Goal: Transaction & Acquisition: Purchase product/service

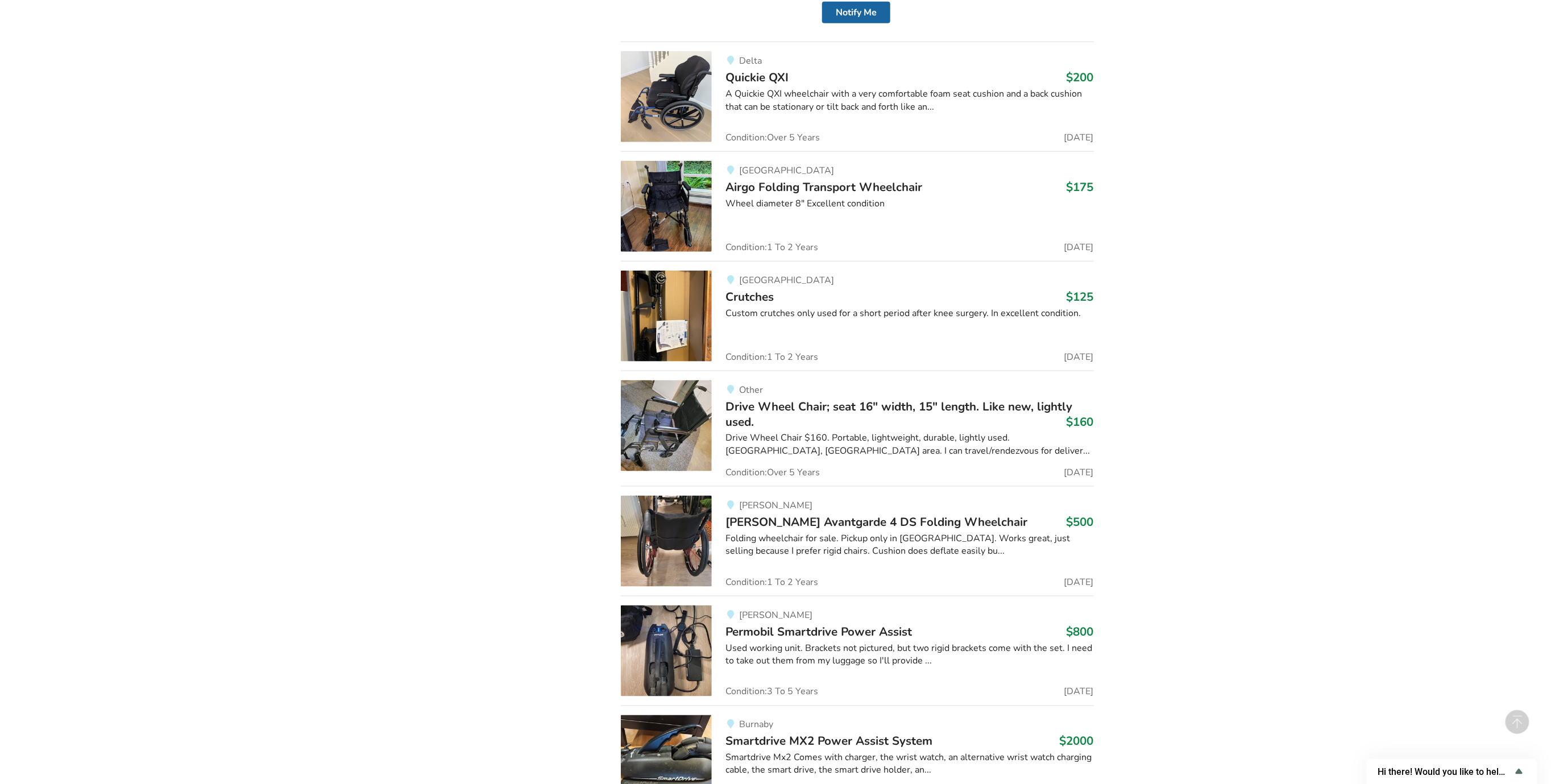
scroll to position [19689, 0]
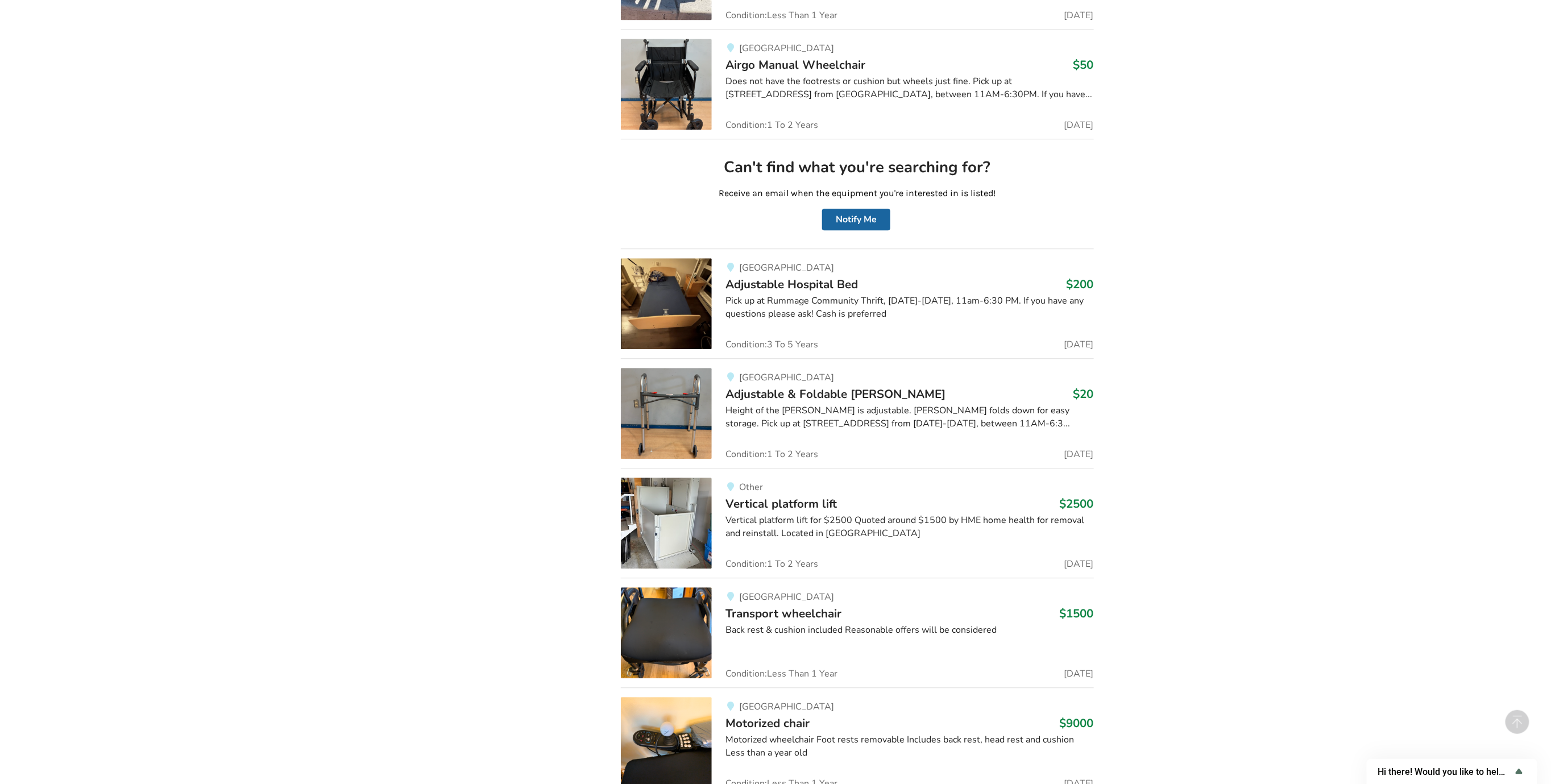
scroll to position [85708, 0]
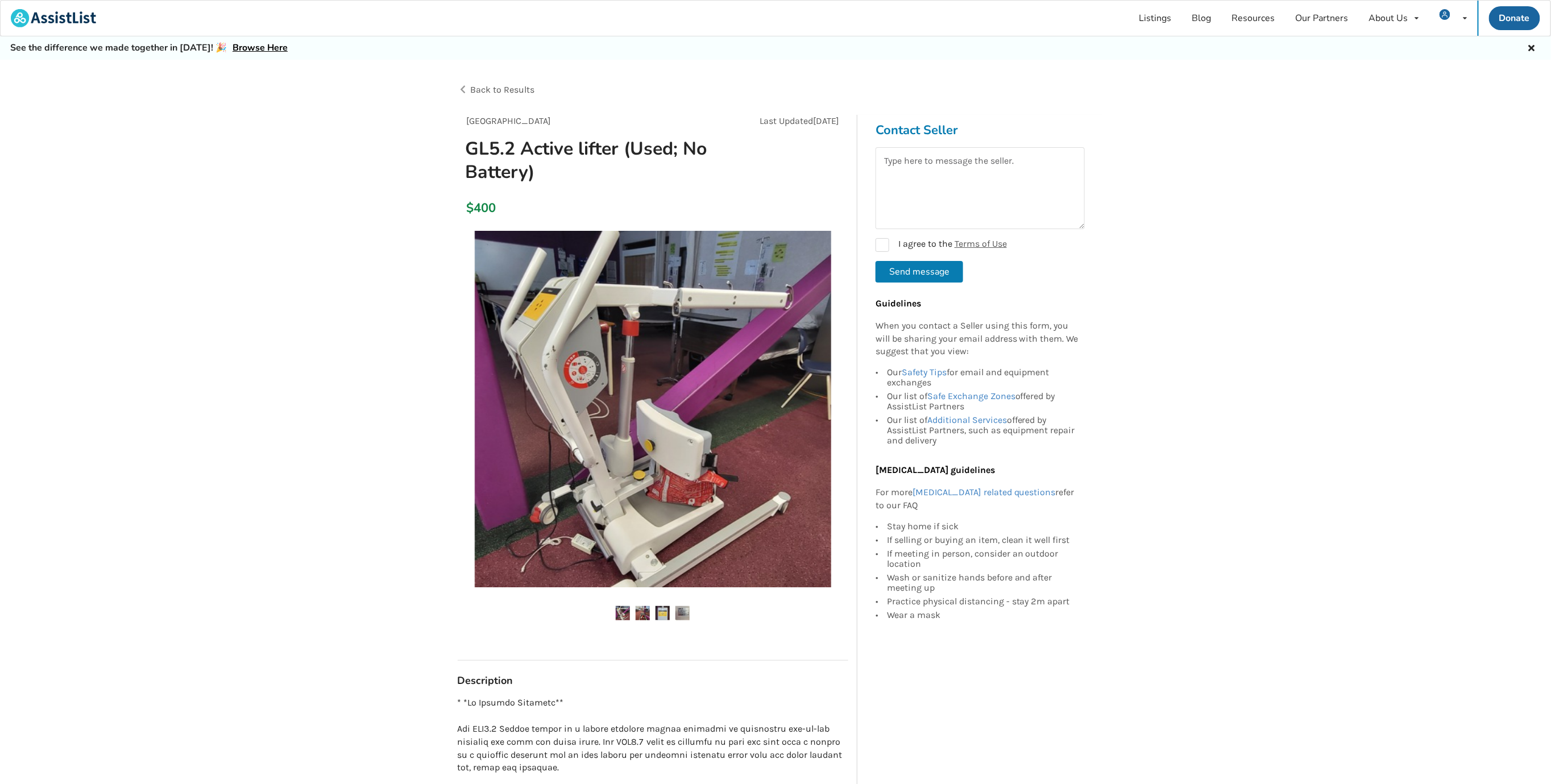
click at [643, 613] on img at bounding box center [643, 613] width 14 height 14
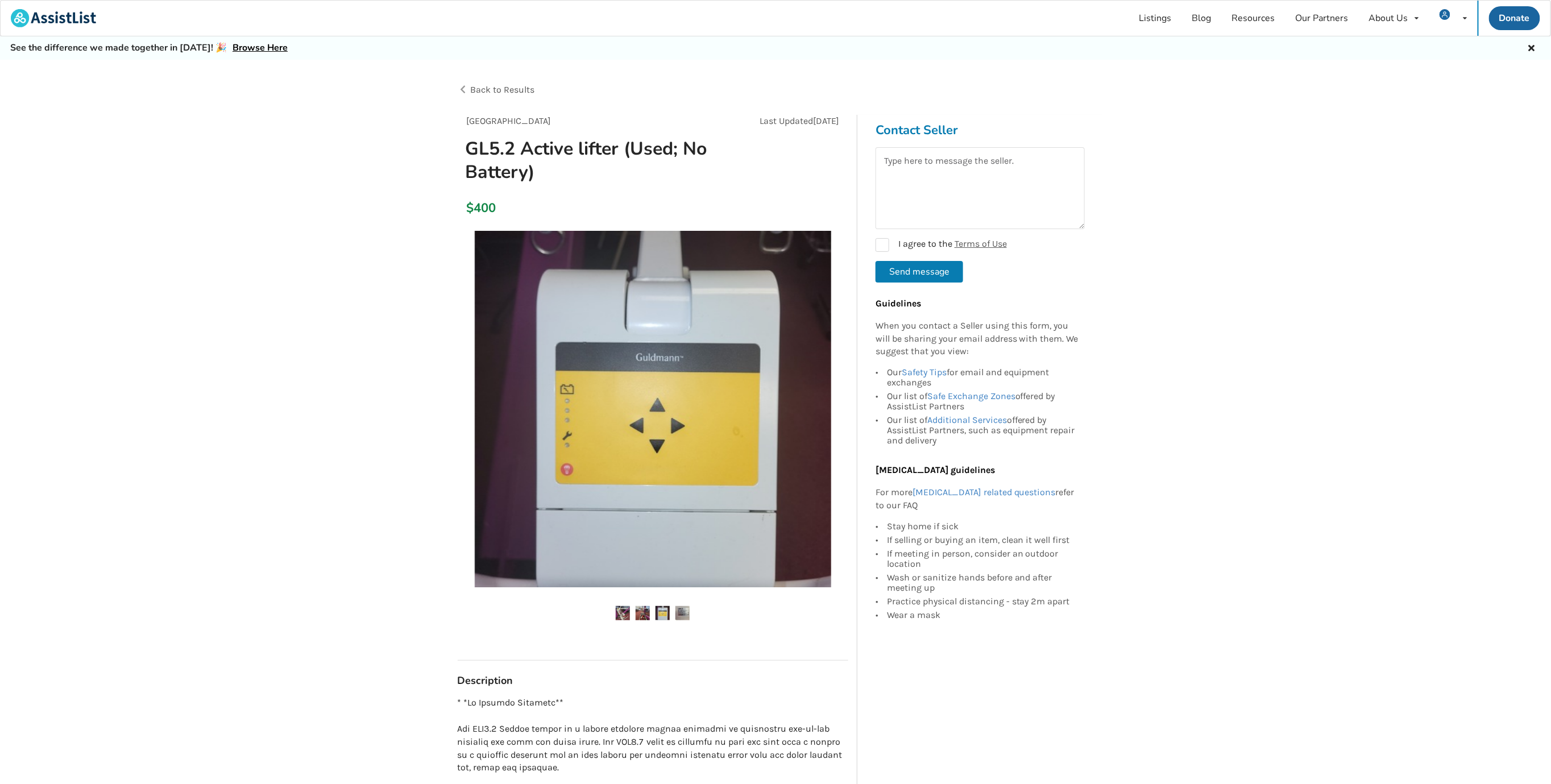
click at [623, 617] on img at bounding box center [623, 613] width 14 height 14
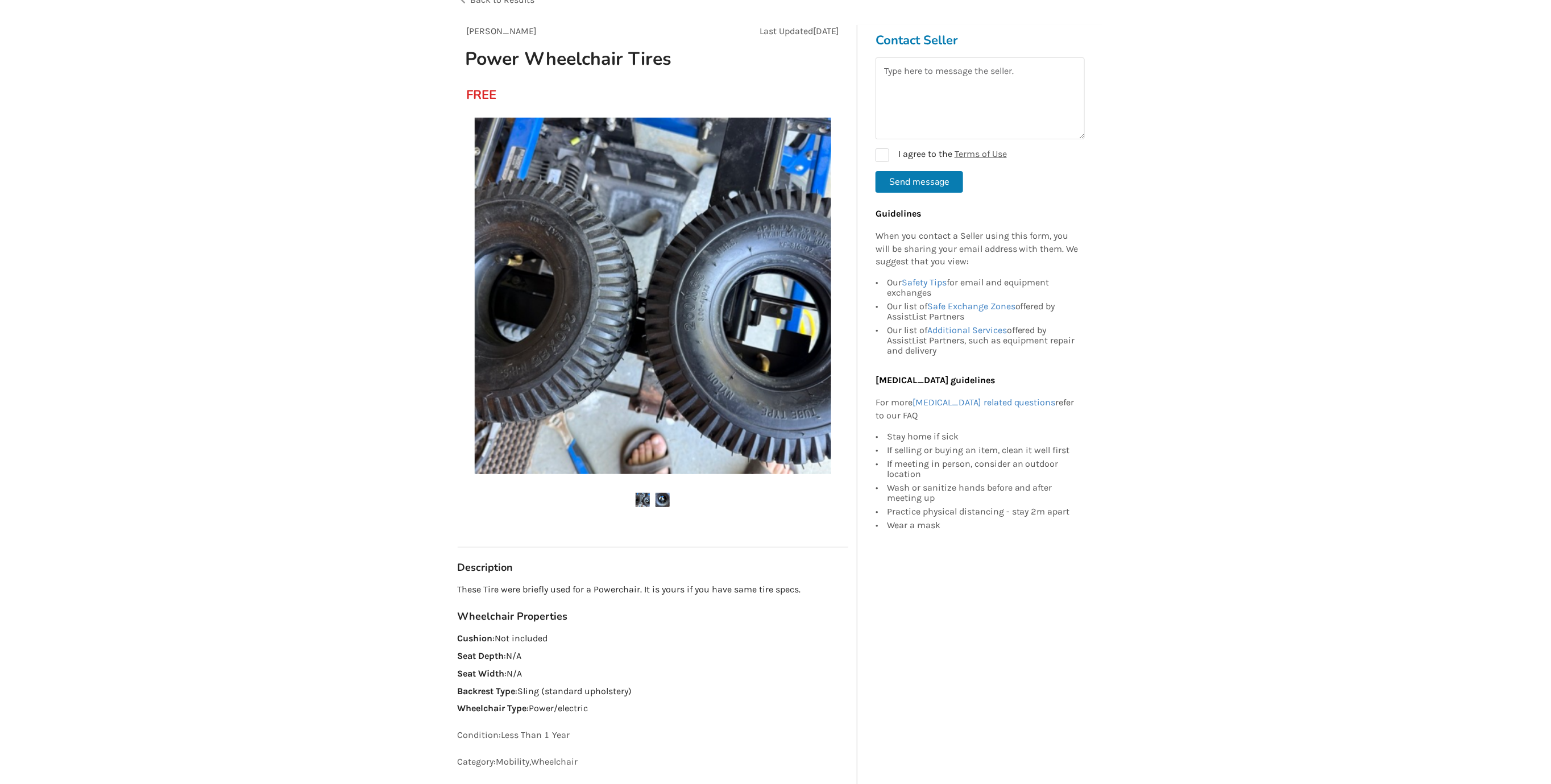
scroll to position [113, 0]
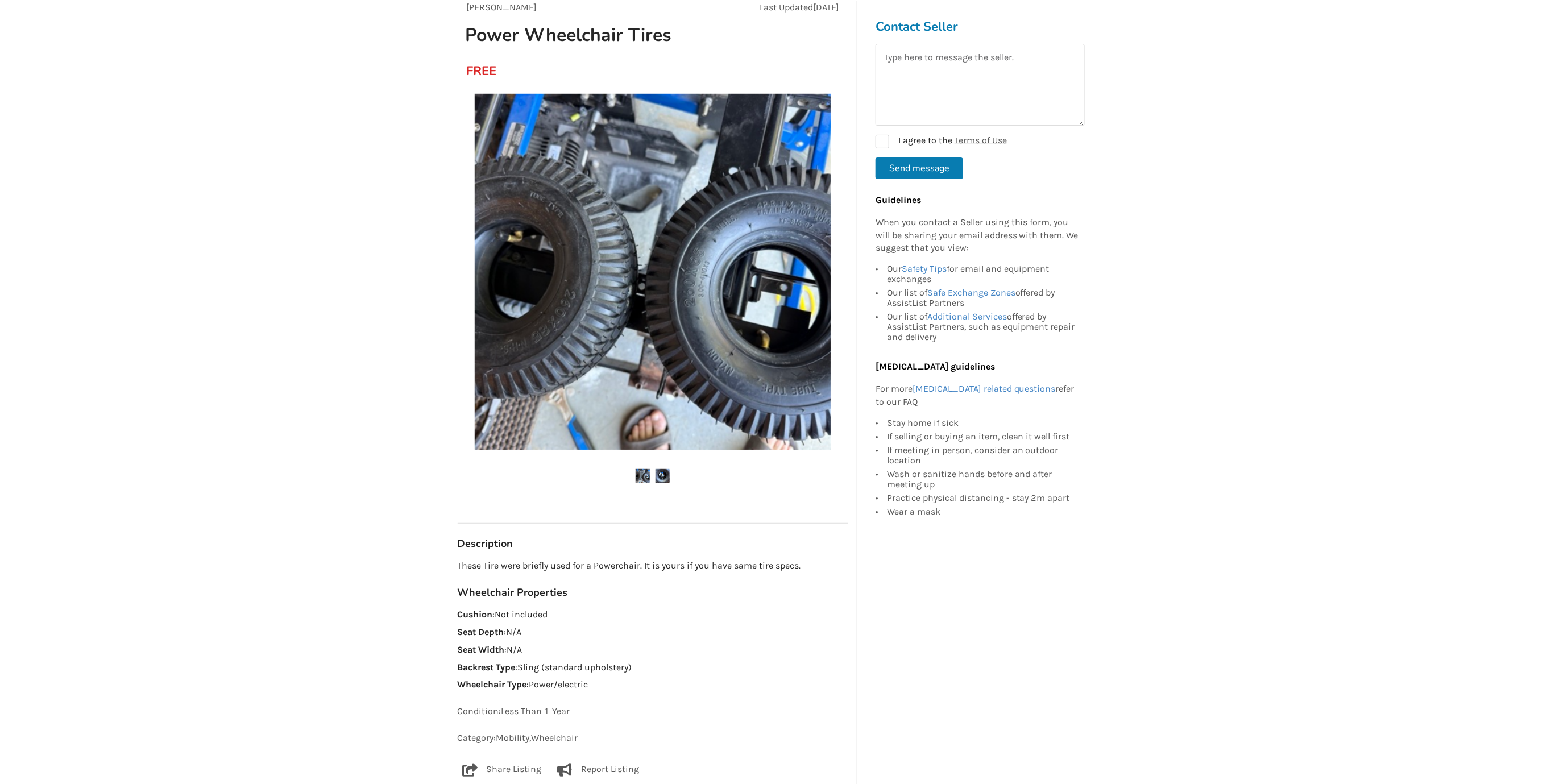
click at [660, 476] on img at bounding box center [663, 476] width 14 height 14
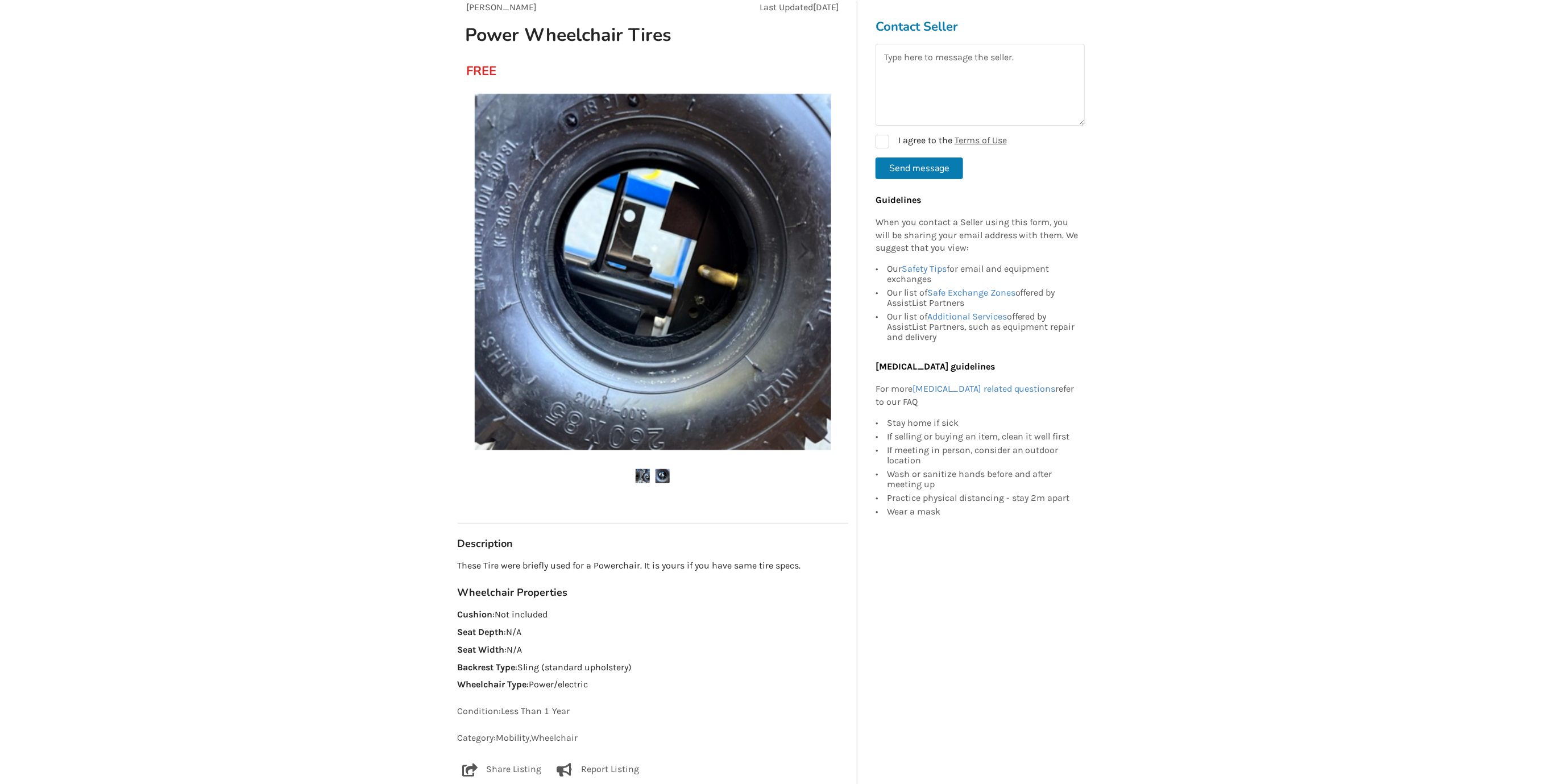
click at [640, 473] on img at bounding box center [643, 476] width 14 height 14
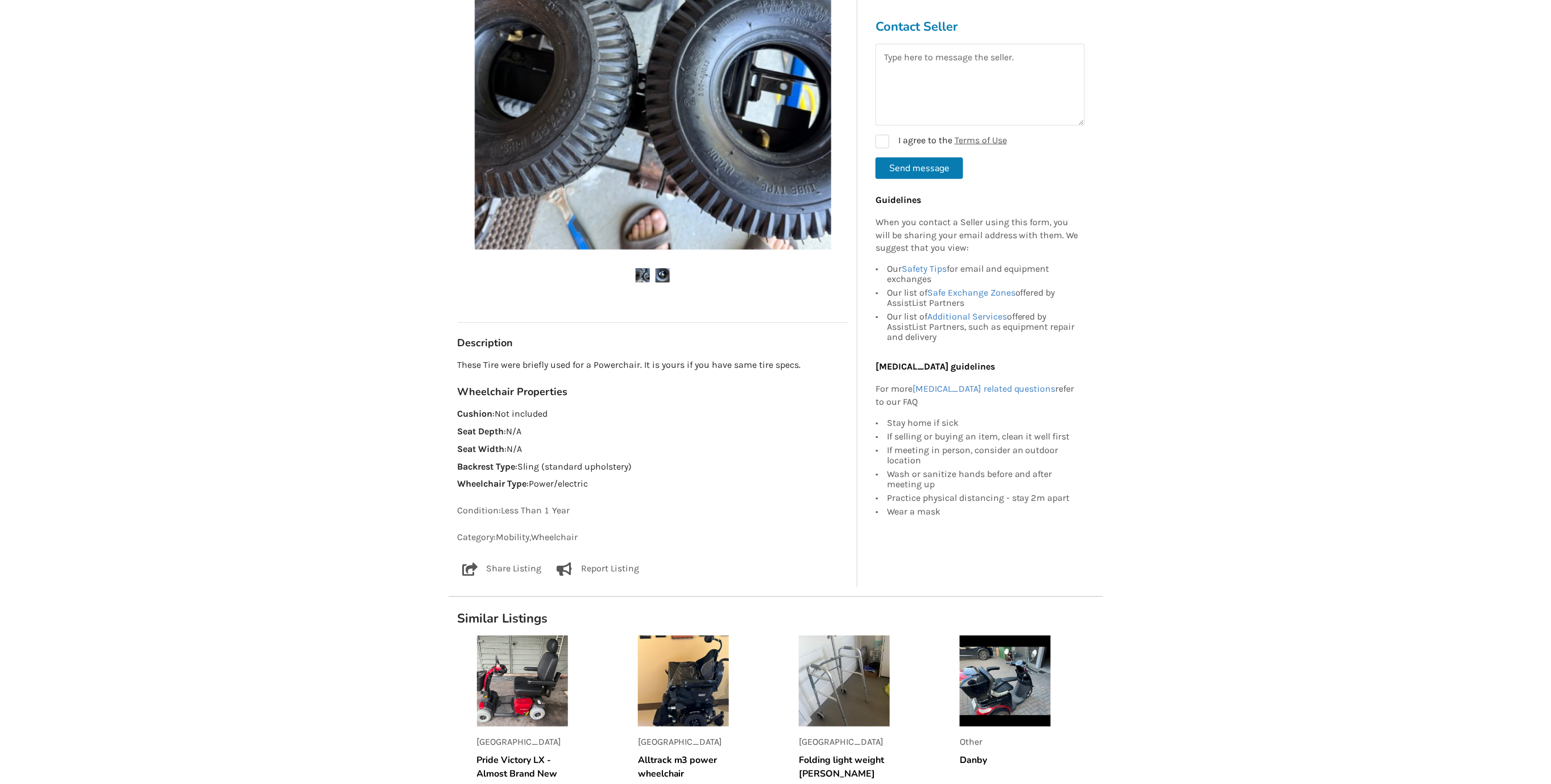
scroll to position [341, 0]
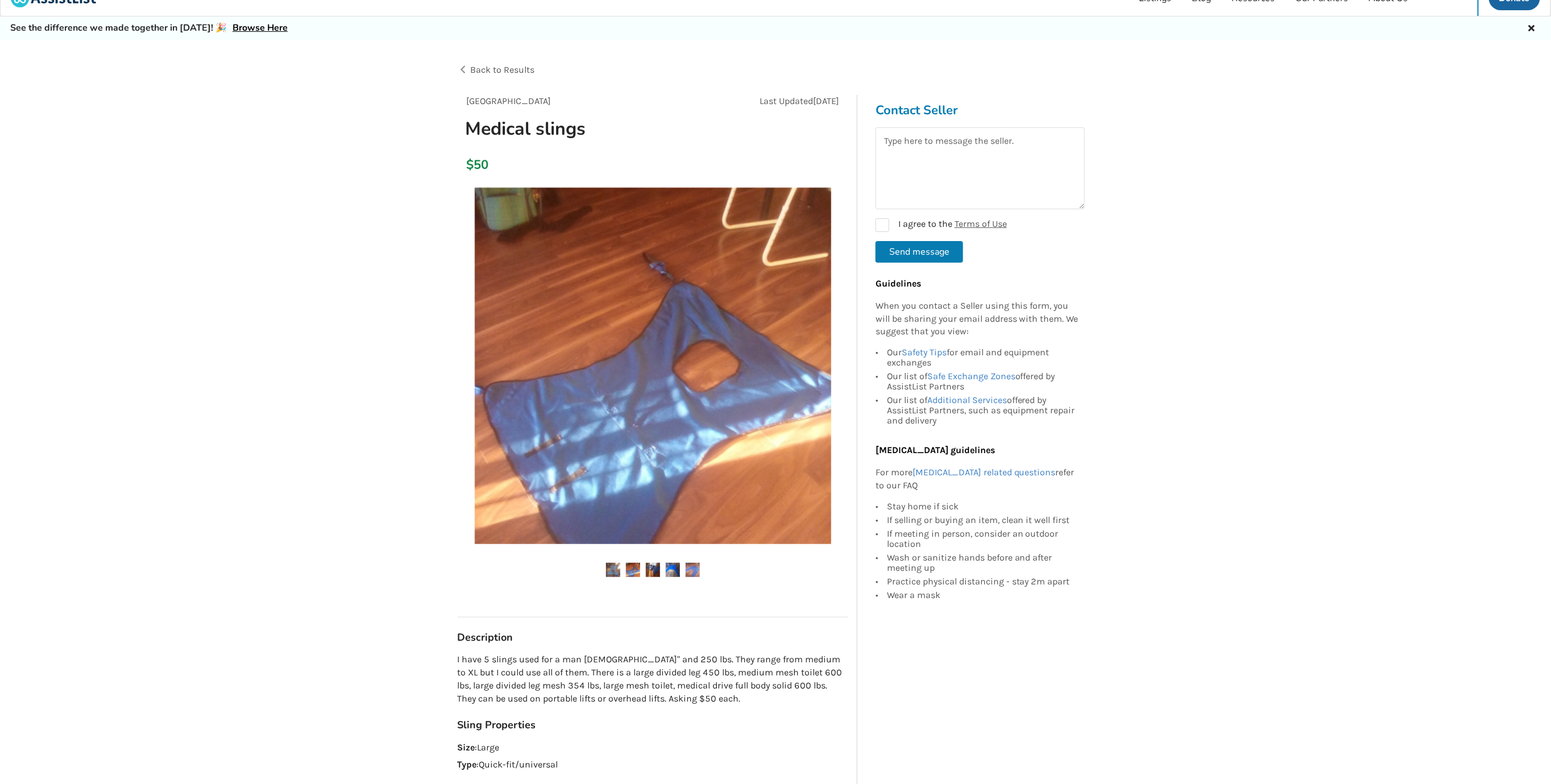
scroll to position [57, 0]
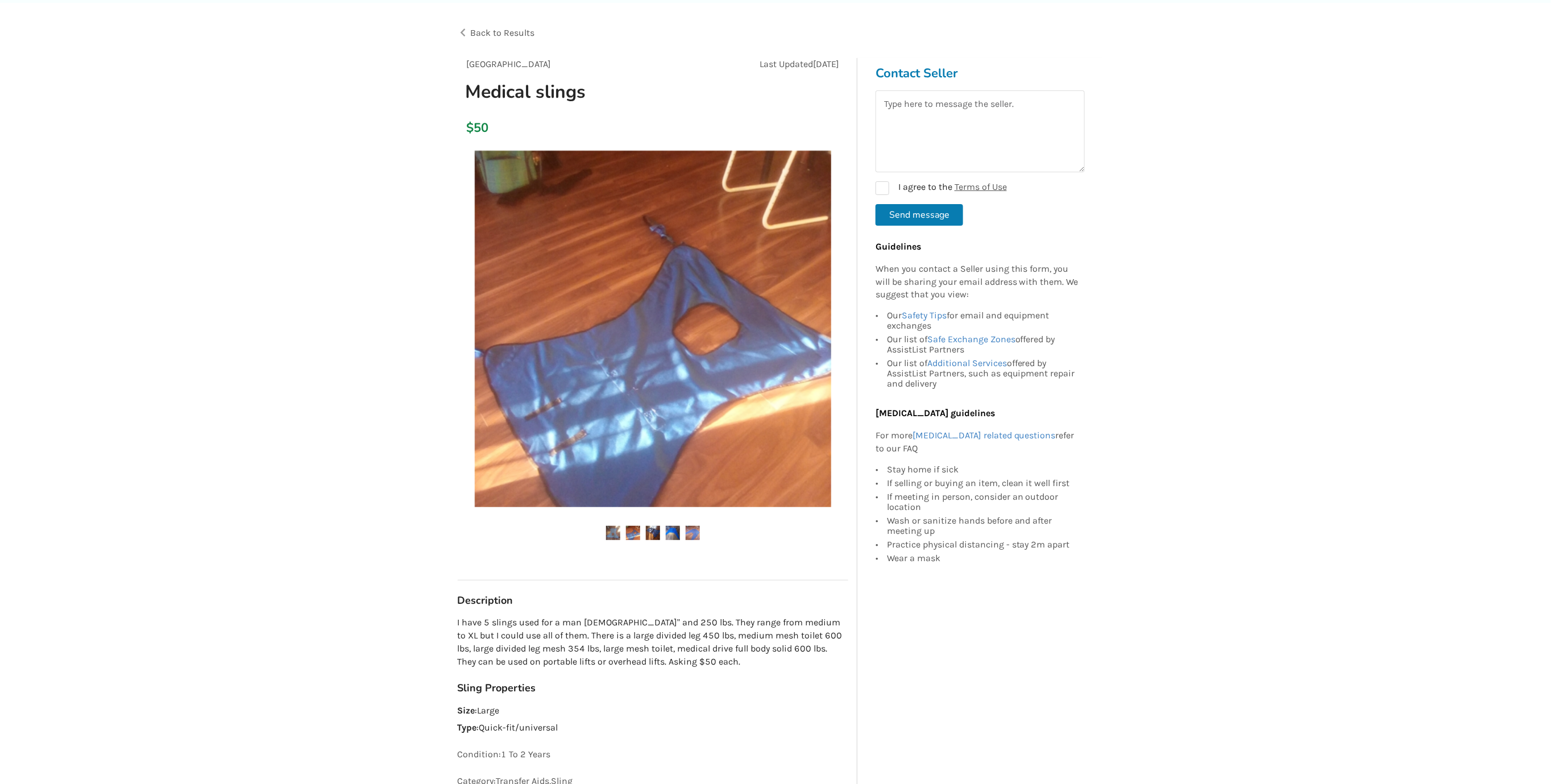
click at [612, 532] on img at bounding box center [613, 532] width 14 height 14
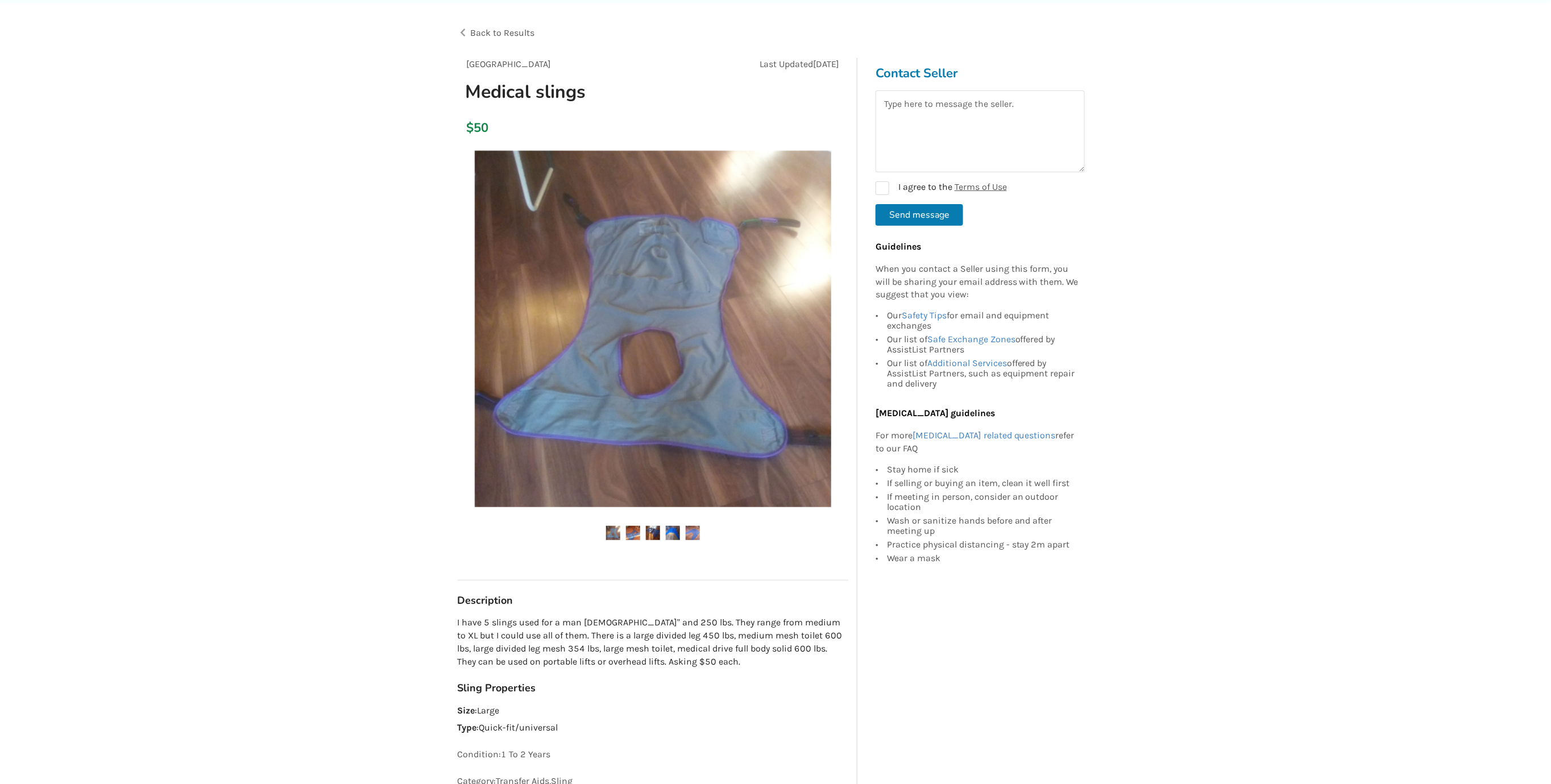
click at [637, 531] on img at bounding box center [633, 532] width 14 height 14
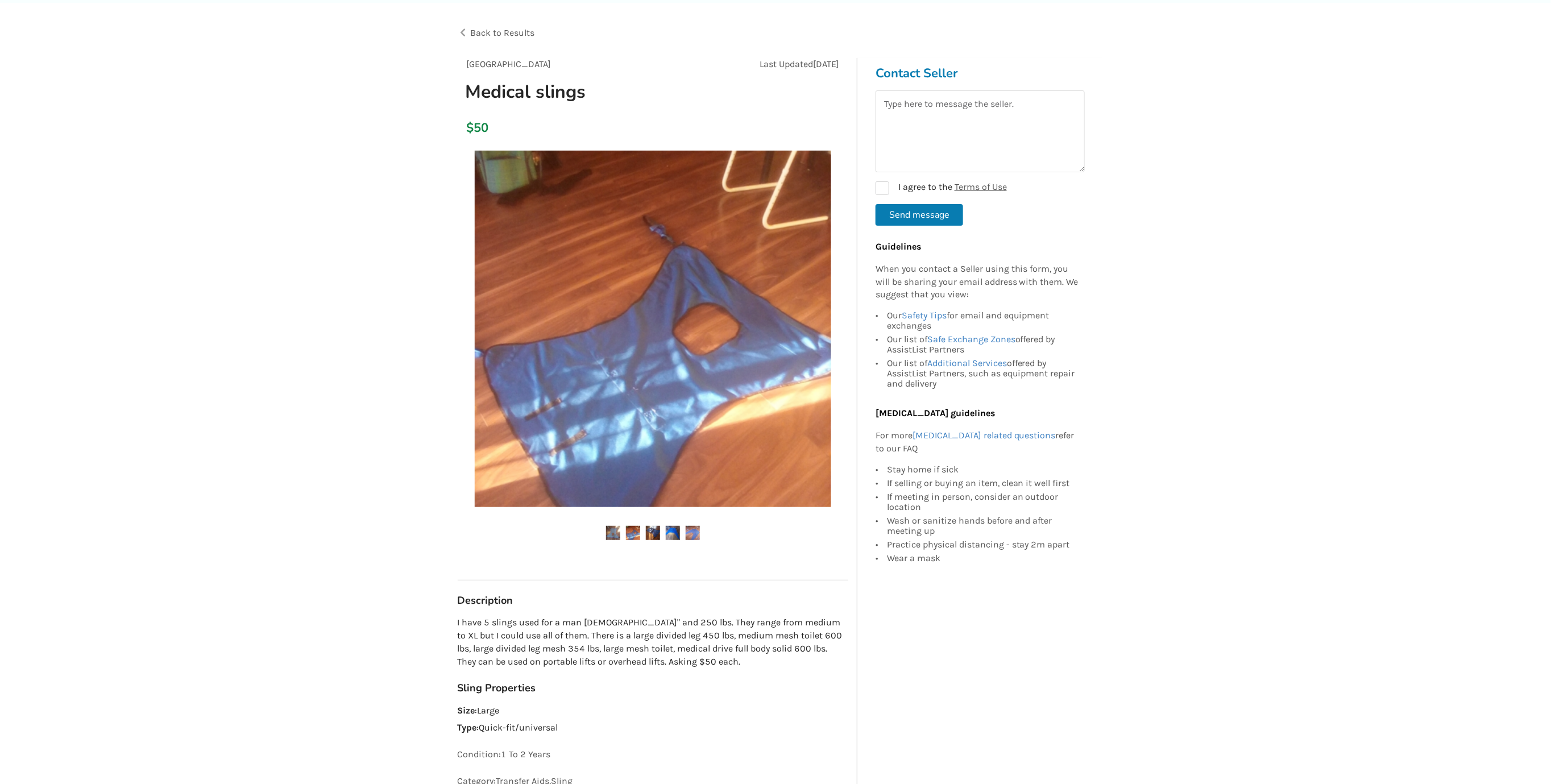
click at [656, 528] on img at bounding box center [653, 532] width 14 height 14
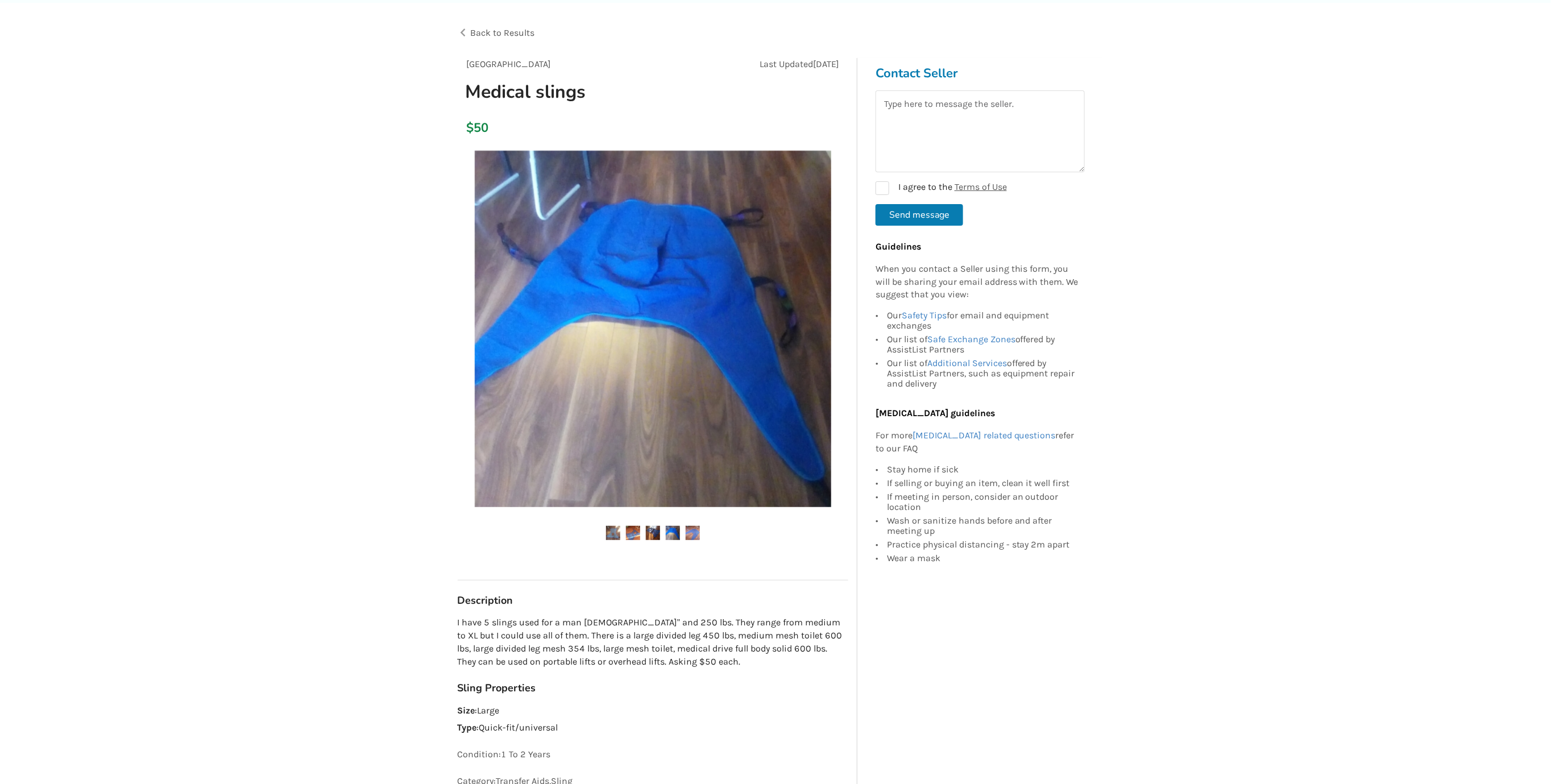
click at [653, 528] on img at bounding box center [653, 532] width 14 height 14
click at [672, 528] on img at bounding box center [673, 532] width 14 height 14
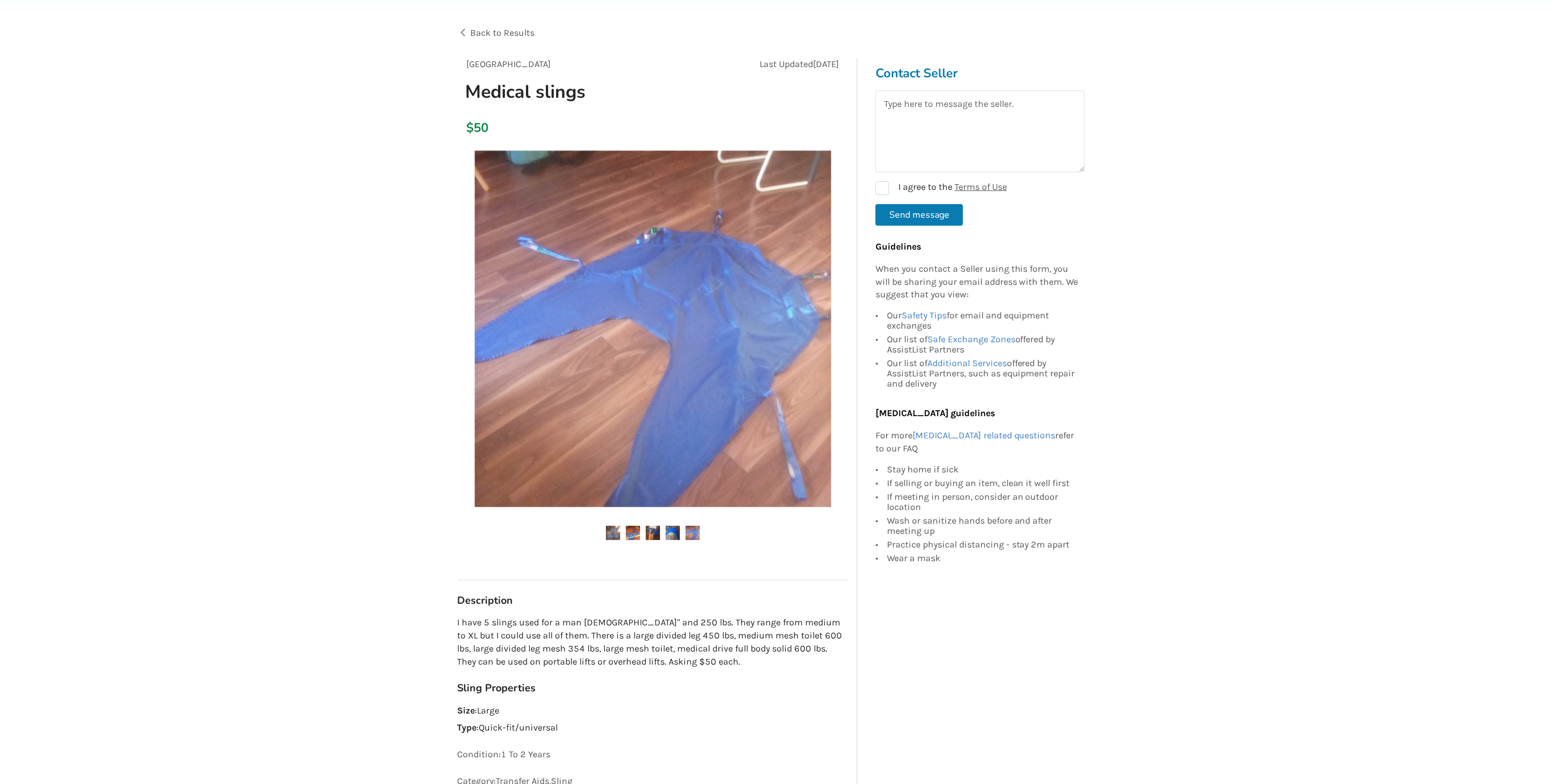
click at [695, 525] on div at bounding box center [653, 353] width 390 height 417
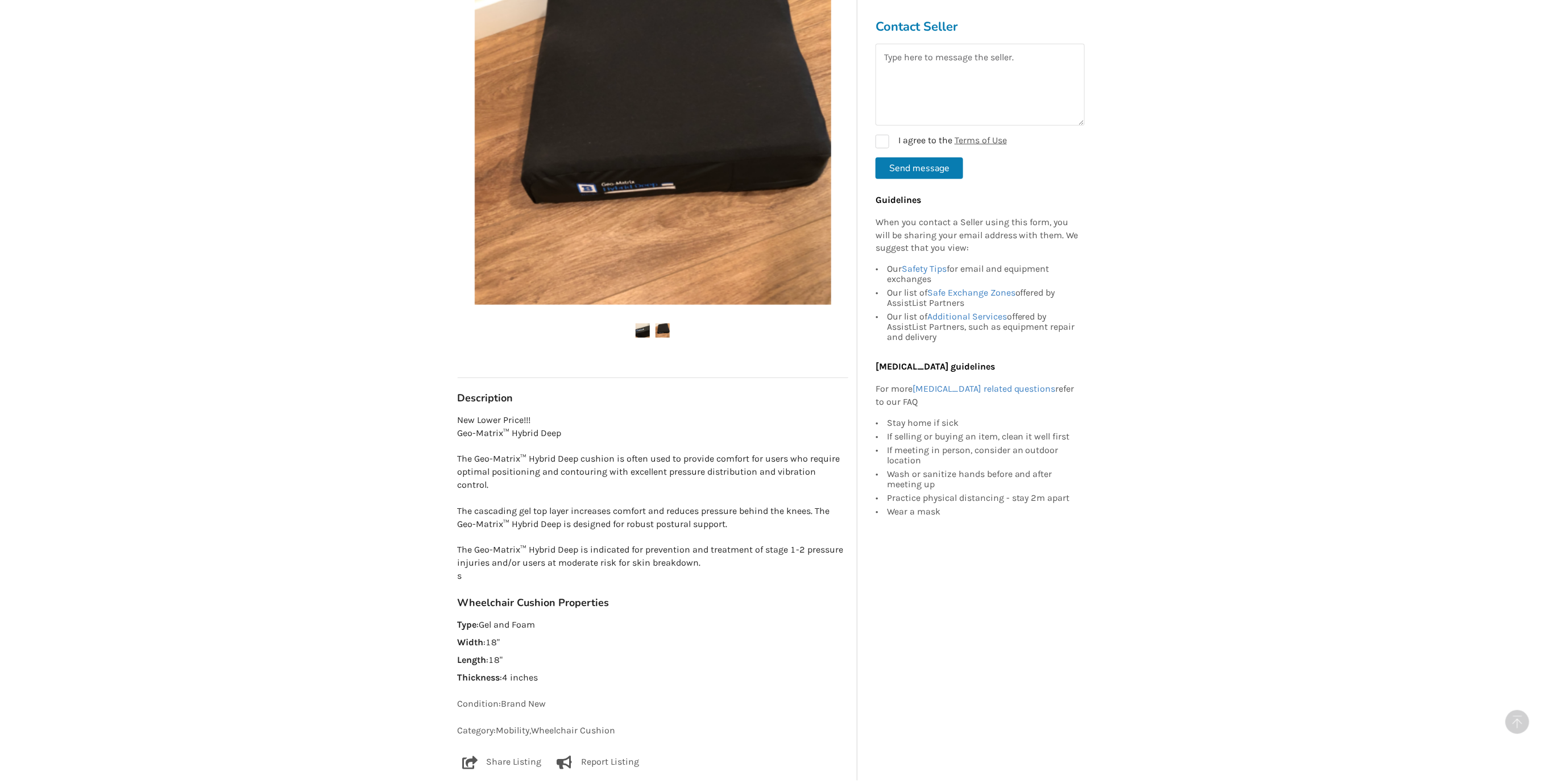
scroll to position [398, 0]
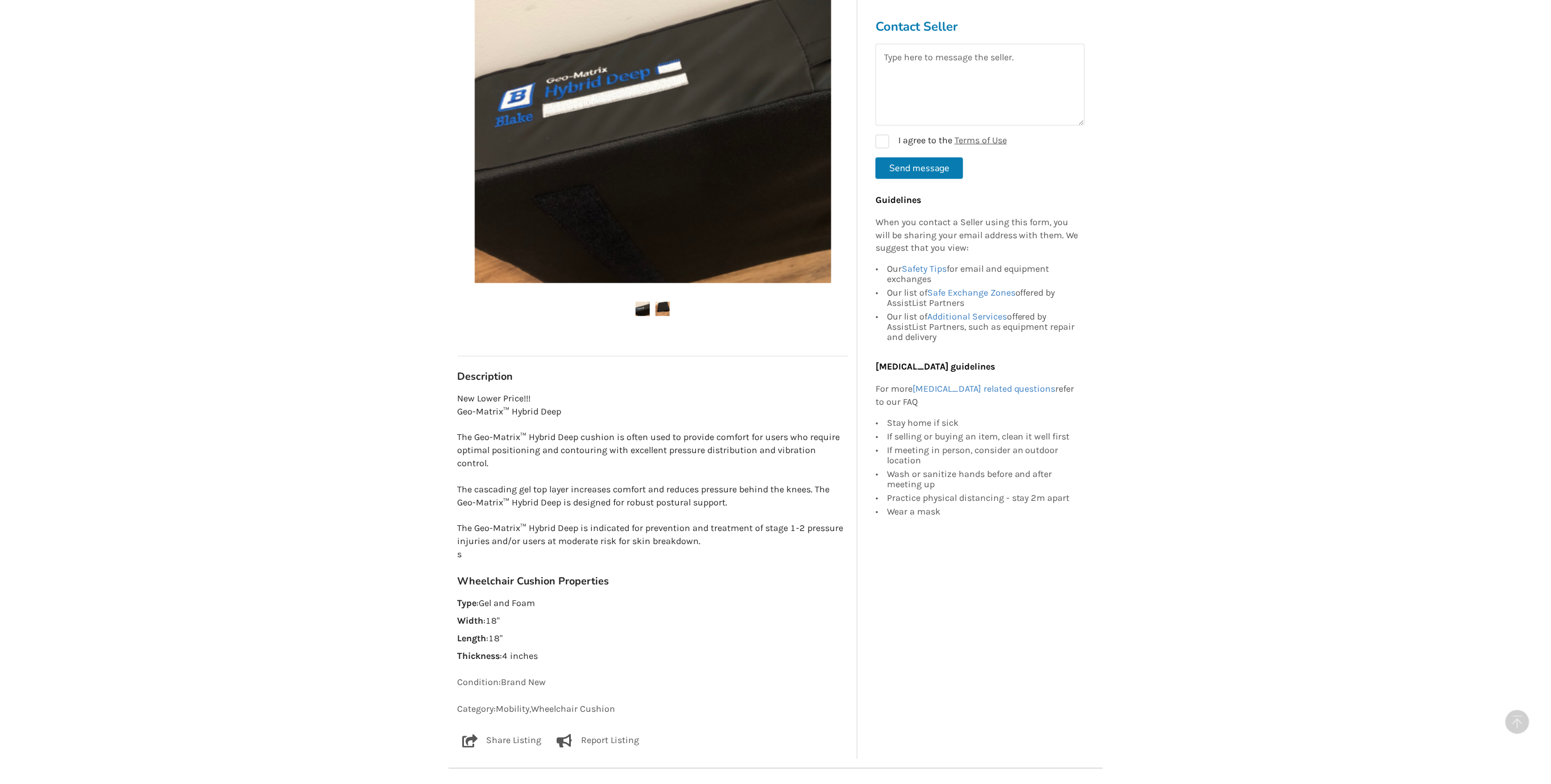
drag, startPoint x: 860, startPoint y: 611, endPoint x: 835, endPoint y: 580, distance: 39.8
